Goal: Information Seeking & Learning: Learn about a topic

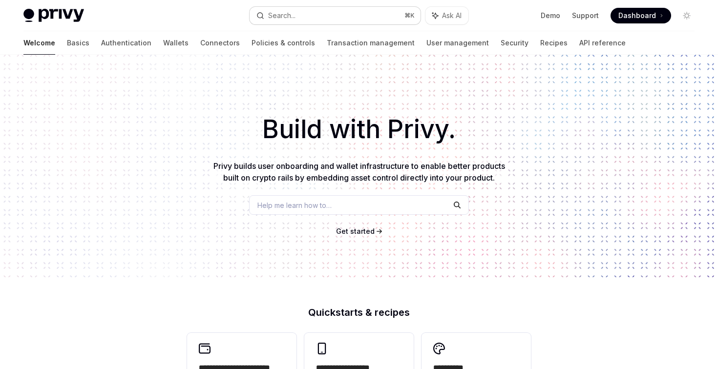
click at [318, 15] on button "Search... ⌘ K" at bounding box center [334, 16] width 170 height 18
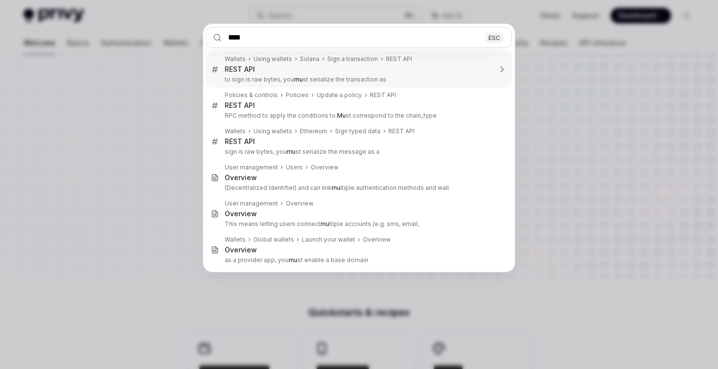
type input "*****"
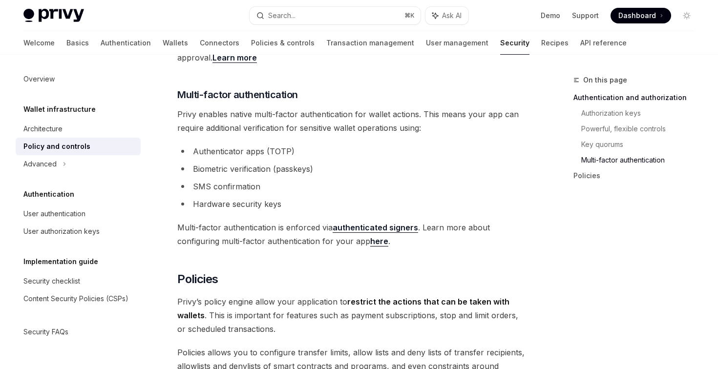
scroll to position [784, 0]
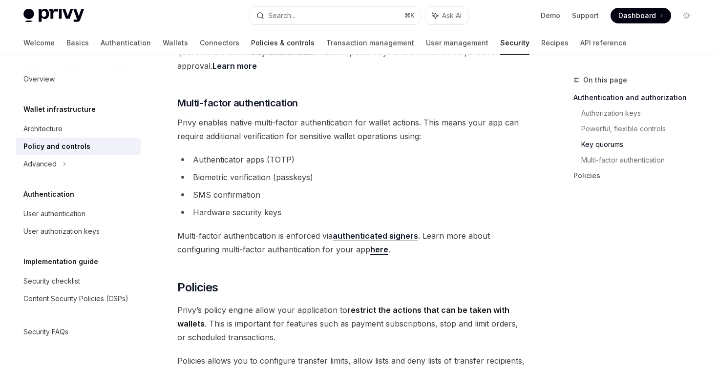
click at [251, 44] on link "Policies & controls" at bounding box center [282, 42] width 63 height 23
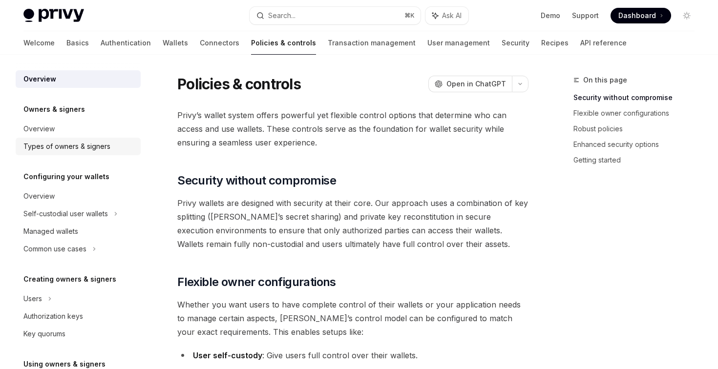
click at [56, 152] on link "Types of owners & signers" at bounding box center [78, 147] width 125 height 18
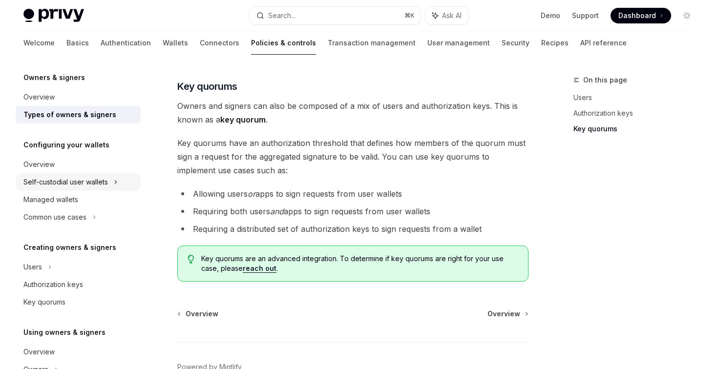
scroll to position [37, 0]
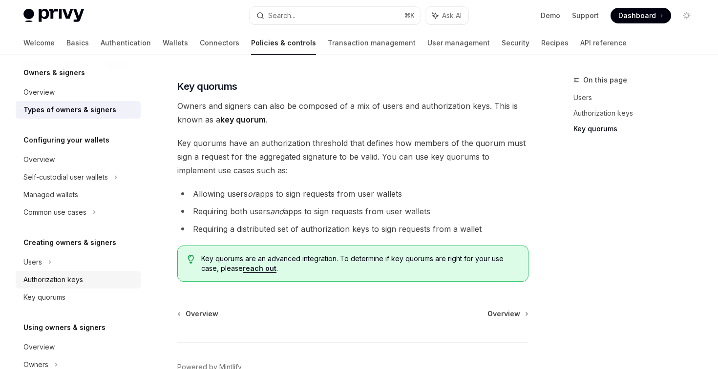
click at [32, 274] on div "Authorization keys" at bounding box center [53, 280] width 60 height 12
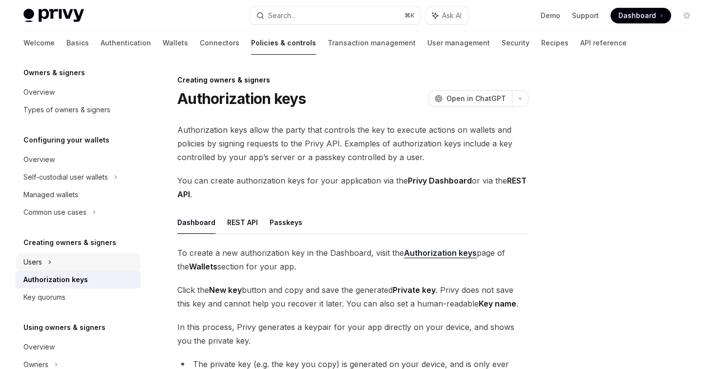
scroll to position [63, 0]
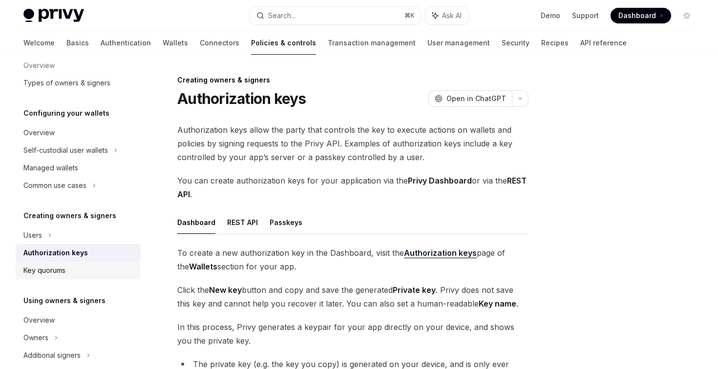
click at [43, 264] on link "Key quorums" at bounding box center [78, 271] width 125 height 18
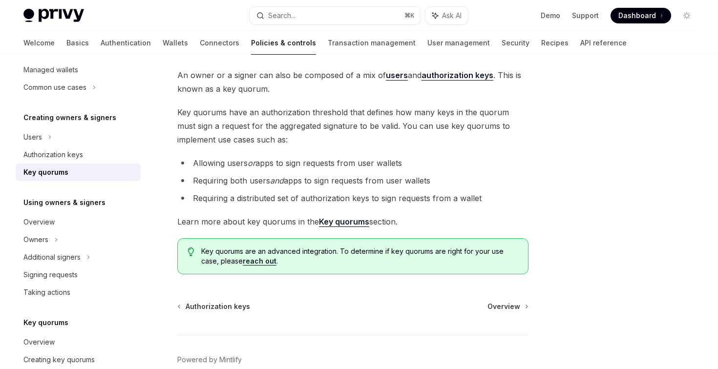
scroll to position [169, 0]
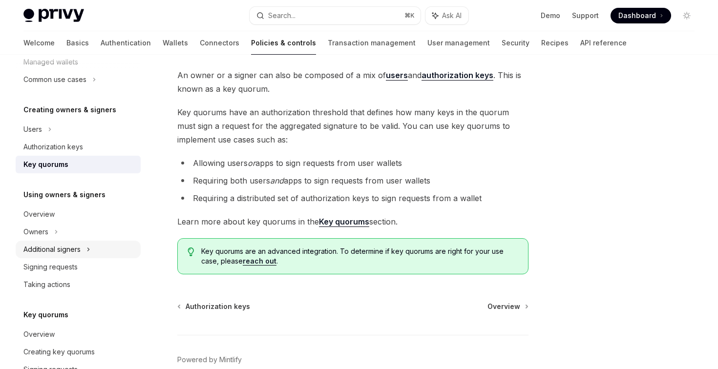
click at [73, 249] on div "Additional signers" at bounding box center [51, 250] width 57 height 12
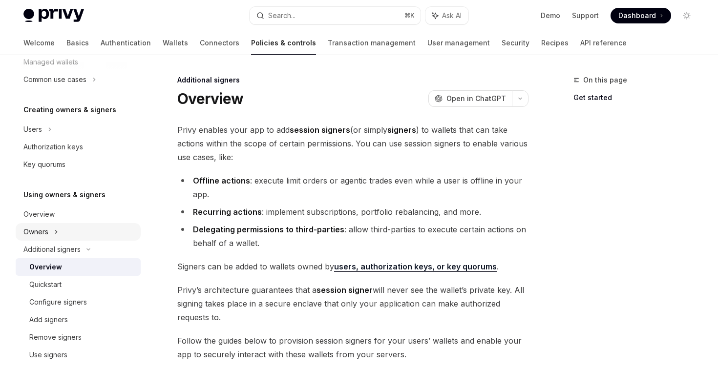
click at [73, 230] on div "Owners" at bounding box center [78, 232] width 125 height 18
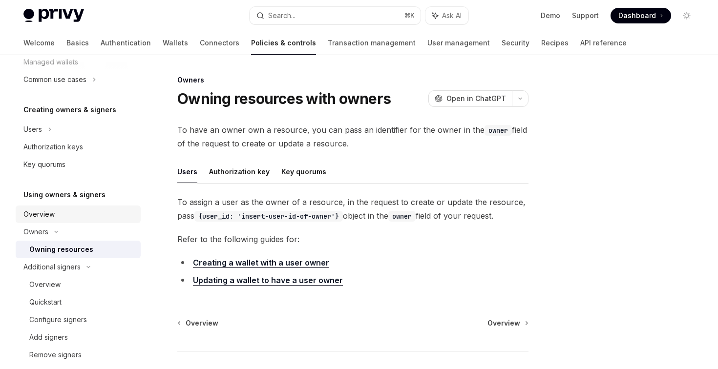
click at [54, 219] on div "Overview" at bounding box center [78, 214] width 111 height 12
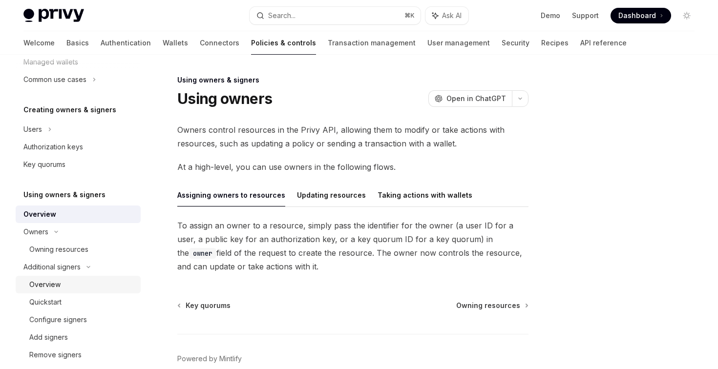
click at [62, 290] on link "Overview" at bounding box center [78, 285] width 125 height 18
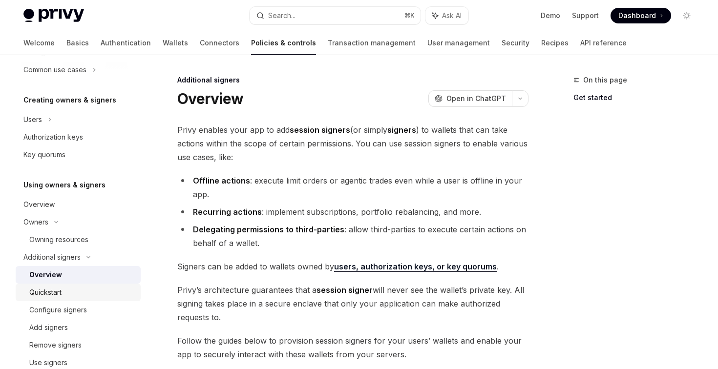
scroll to position [180, 0]
click at [62, 311] on div "Configure signers" at bounding box center [58, 309] width 58 height 12
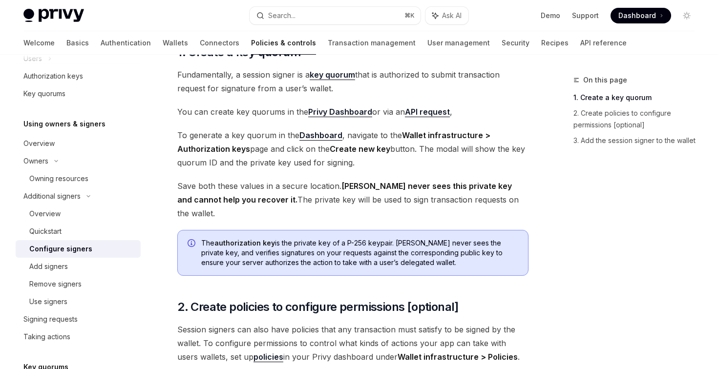
scroll to position [116, 0]
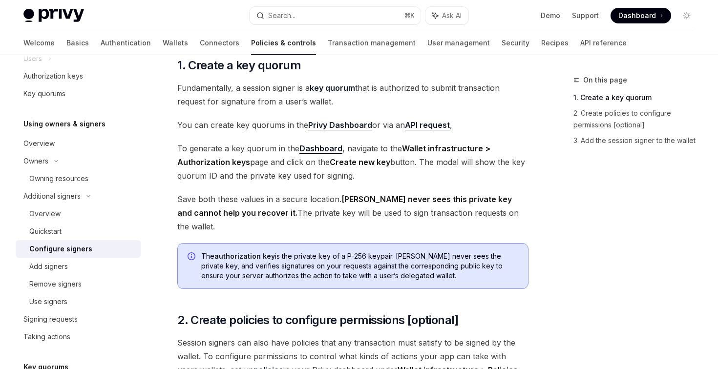
click at [340, 89] on link "key quorum" at bounding box center [331, 88] width 45 height 10
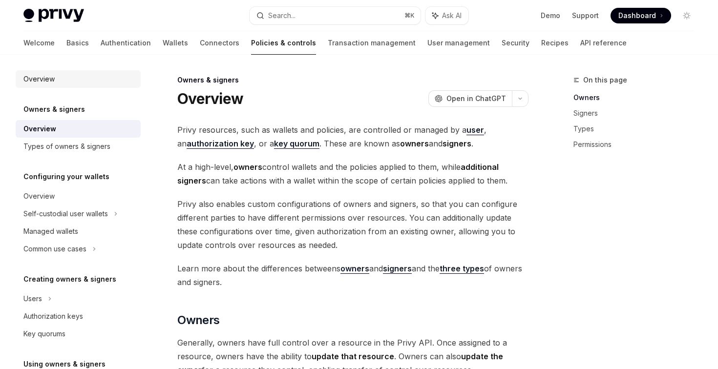
click at [78, 73] on div "Overview" at bounding box center [78, 79] width 111 height 12
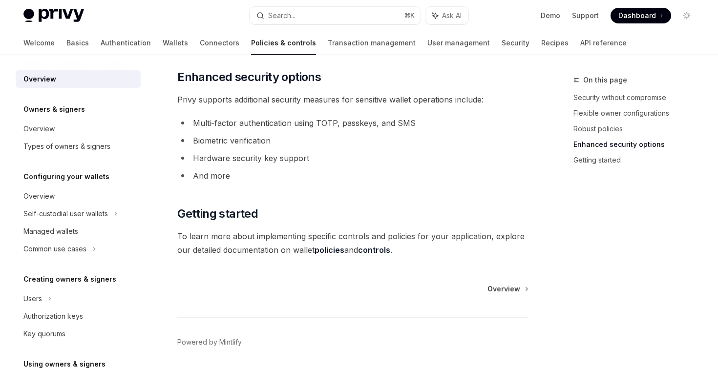
scroll to position [844, 0]
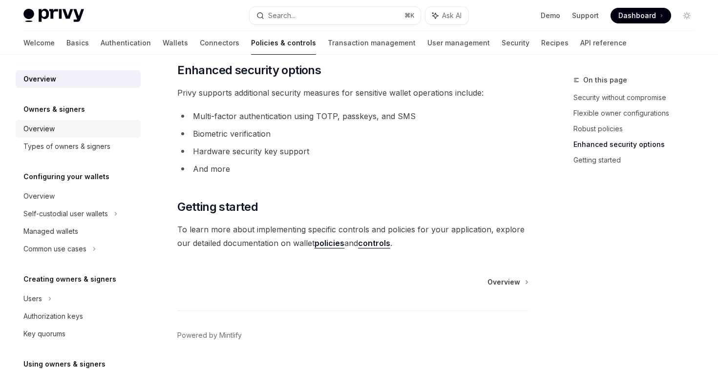
click at [41, 133] on div "Overview" at bounding box center [38, 129] width 31 height 12
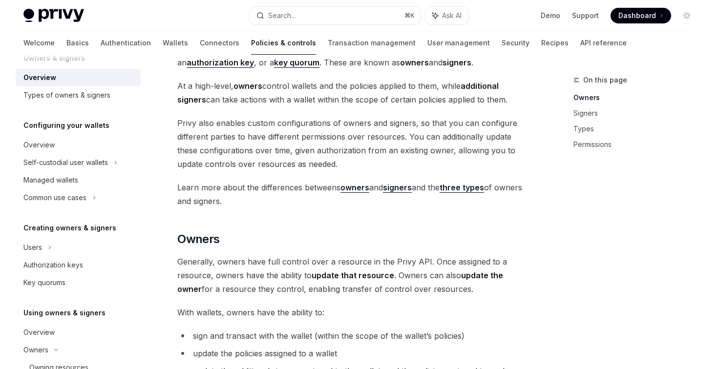
scroll to position [109, 0]
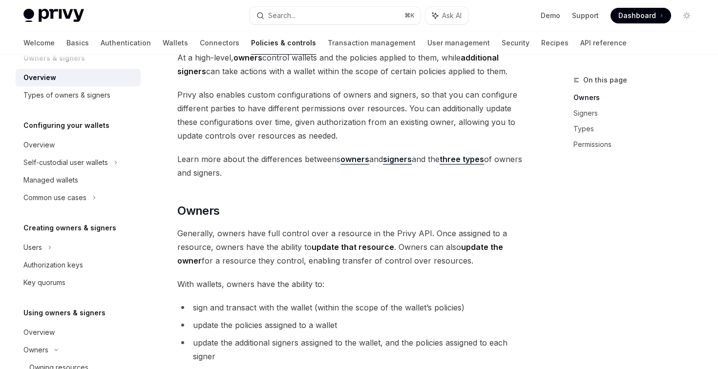
click at [463, 158] on strong "three types" at bounding box center [461, 159] width 44 height 10
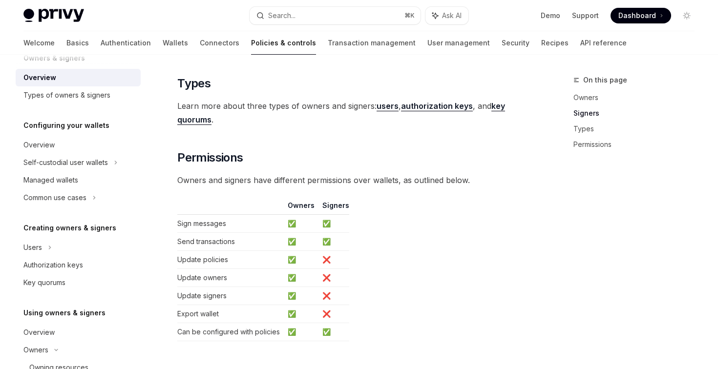
scroll to position [750, 0]
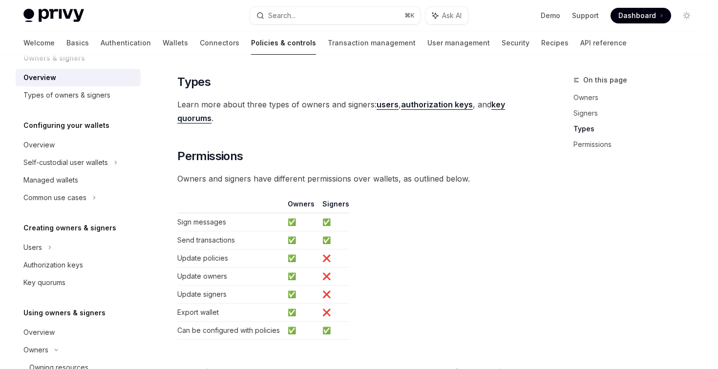
click at [388, 106] on strong "users" at bounding box center [387, 105] width 22 height 10
click at [425, 105] on strong "authorization keys" at bounding box center [437, 105] width 72 height 10
type textarea "*"
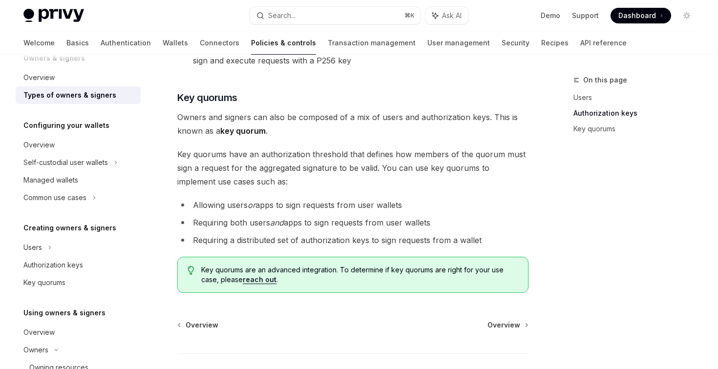
scroll to position [377, 0]
